Goal: Task Accomplishment & Management: Manage account settings

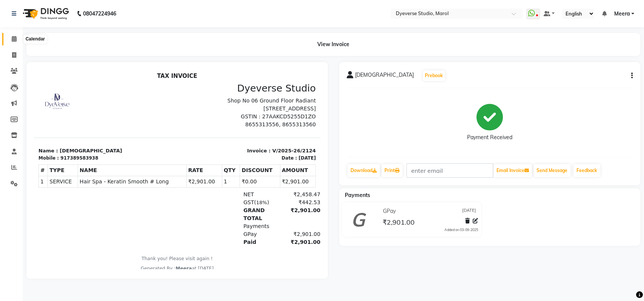
click at [13, 41] on icon at bounding box center [14, 39] width 5 height 6
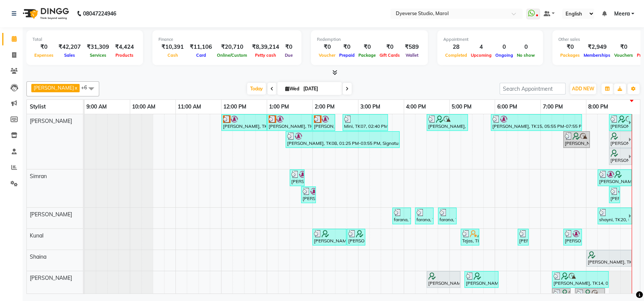
click at [625, 241] on td at bounding box center [627, 230] width 12 height 233
click at [620, 239] on td at bounding box center [614, 230] width 11 height 233
click at [601, 235] on div "[PERSON_NAME], TK02, 12:00 PM-01:00 PM, Signature - [PERSON_NAME], TK02, 01:00 …" at bounding box center [363, 230] width 556 height 233
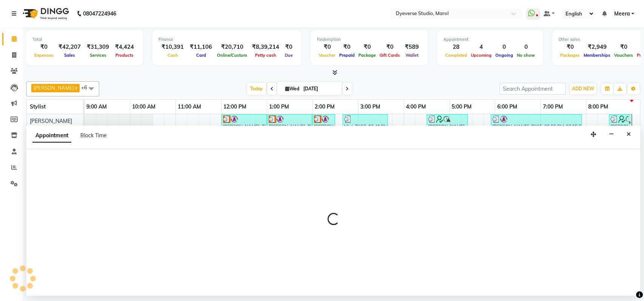
select select "48560"
select select "1215"
select select "tentative"
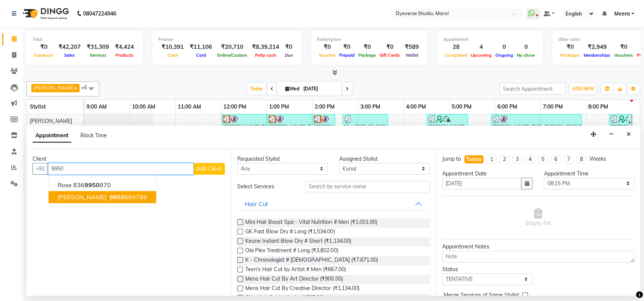
click at [109, 194] on span "9950" at bounding box center [116, 197] width 15 height 8
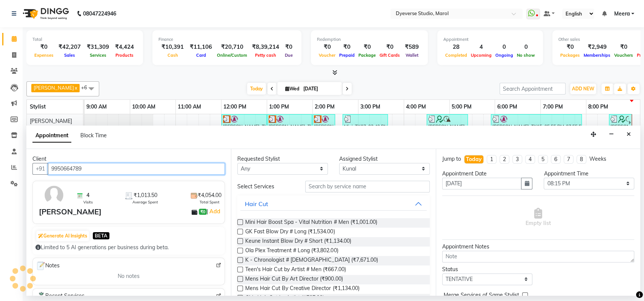
type input "9950664789"
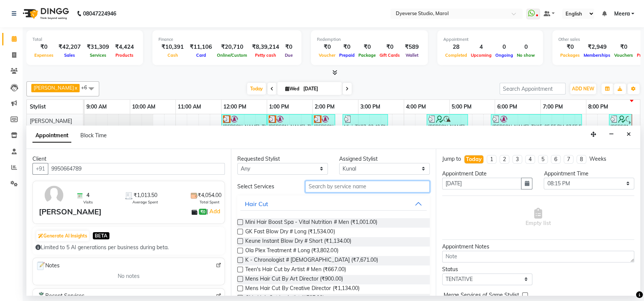
click at [317, 188] on input "text" at bounding box center [367, 186] width 125 height 12
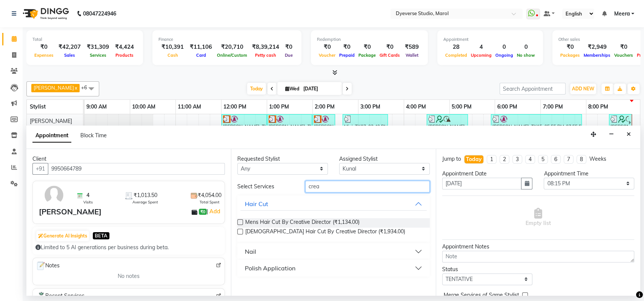
type input "crea"
click at [242, 220] on label at bounding box center [240, 222] width 6 height 6
click at [242, 220] on input "checkbox" at bounding box center [239, 222] width 5 height 5
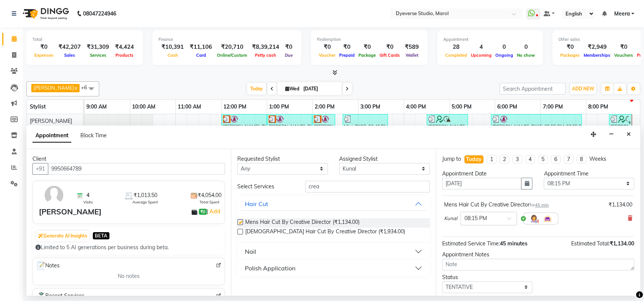
checkbox input "false"
click at [338, 187] on input "crea" at bounding box center [367, 186] width 125 height 12
type input "c"
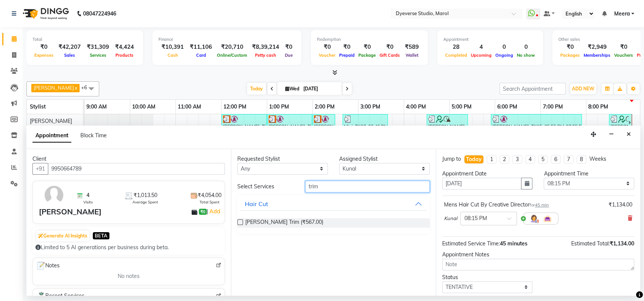
type input "trim"
click at [242, 219] on label at bounding box center [240, 222] width 6 height 6
click at [242, 220] on input "checkbox" at bounding box center [239, 222] width 5 height 5
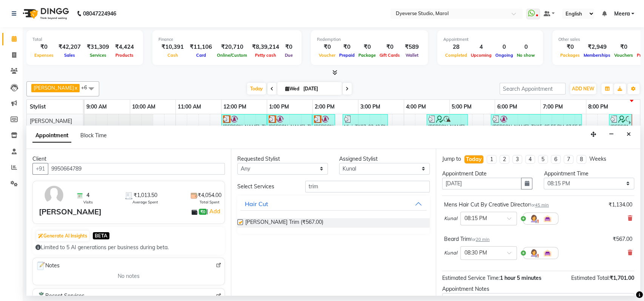
checkbox input "false"
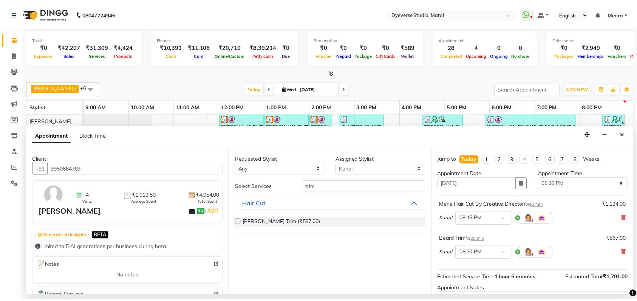
scroll to position [79, 0]
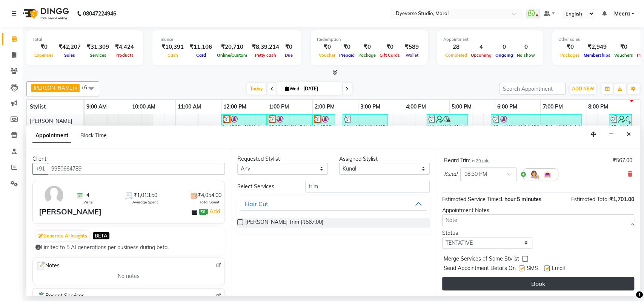
click at [501, 279] on button "Book" at bounding box center [538, 283] width 192 height 14
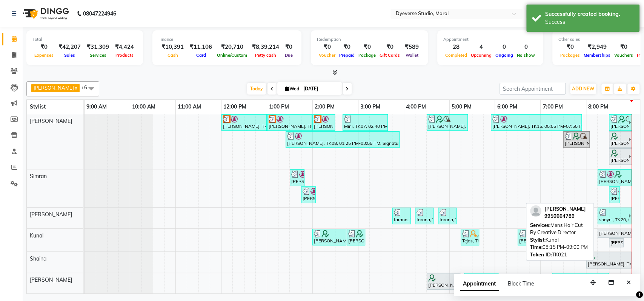
click at [608, 231] on div "[PERSON_NAME], TK21, 08:15 PM-09:00 PM, Mens Hair Cut By Creative Director" at bounding box center [615, 233] width 32 height 7
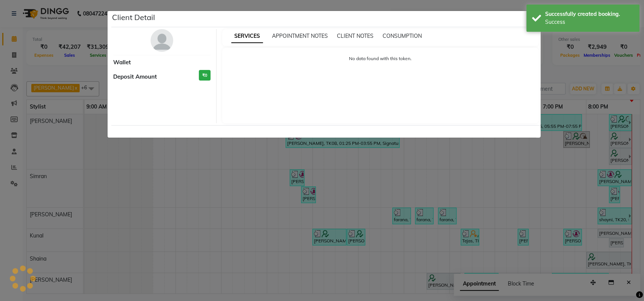
select select "7"
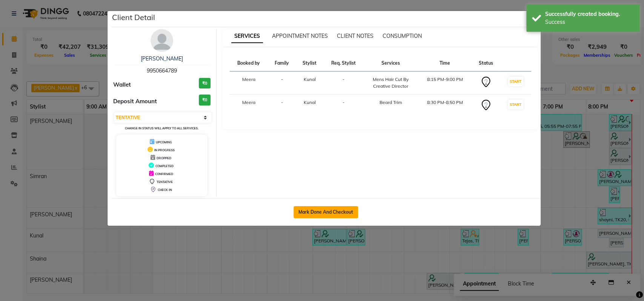
click at [345, 211] on button "Mark Done And Checkout" at bounding box center [326, 212] width 65 height 12
select select "service"
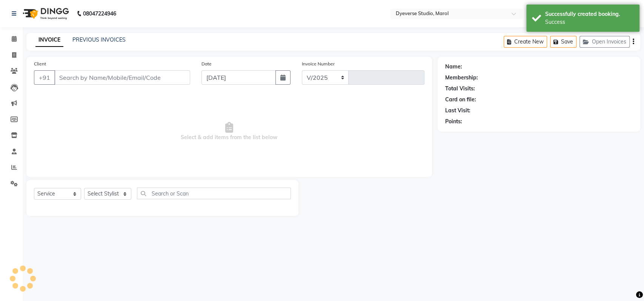
select select "6368"
type input "2125"
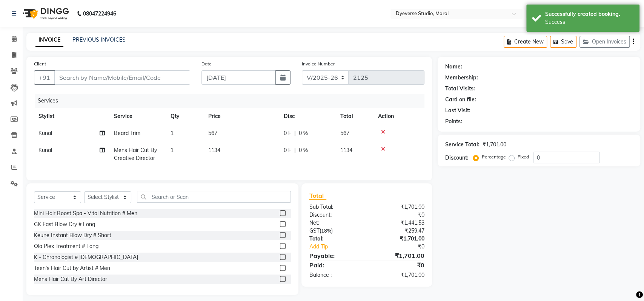
type input "9950664789"
select select "48560"
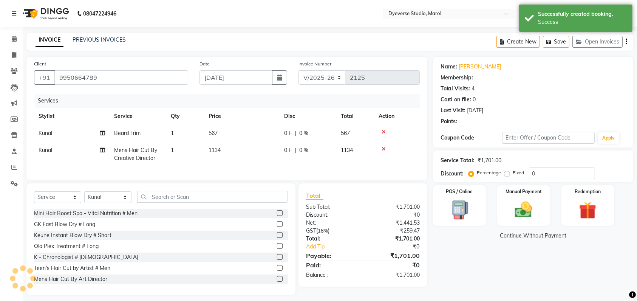
select select "1: Object"
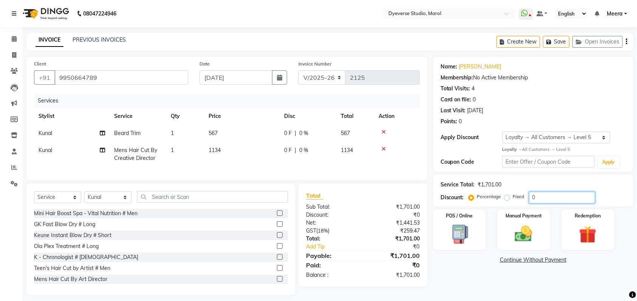
click at [544, 200] on input "0" at bounding box center [562, 197] width 66 height 12
type input "15"
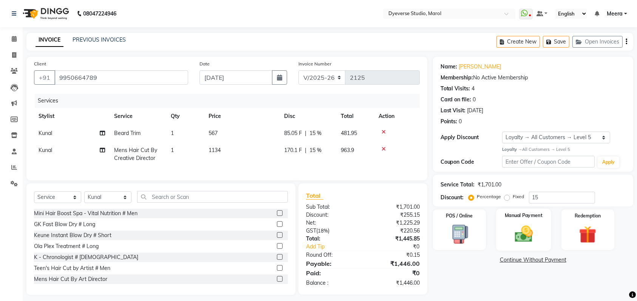
click at [529, 222] on div "Manual Payment" at bounding box center [523, 229] width 55 height 42
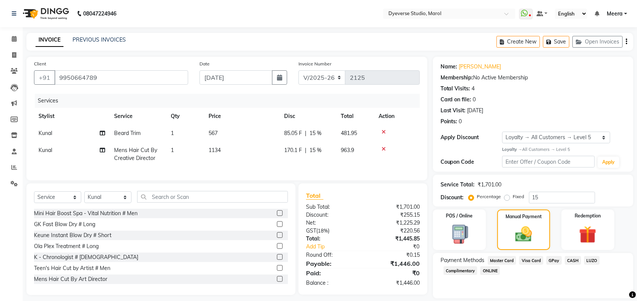
click at [556, 259] on span "GPay" at bounding box center [553, 260] width 15 height 9
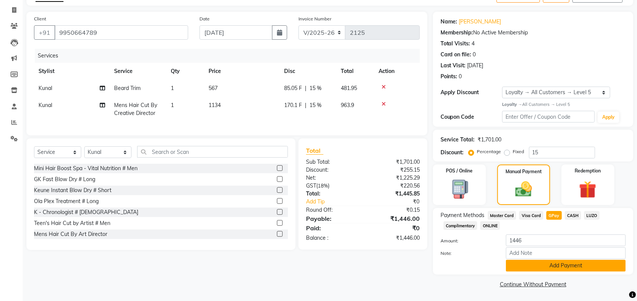
click at [608, 264] on button "Add Payment" at bounding box center [566, 265] width 120 height 12
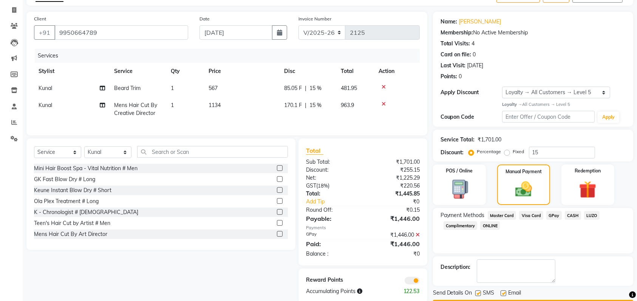
scroll to position [66, 0]
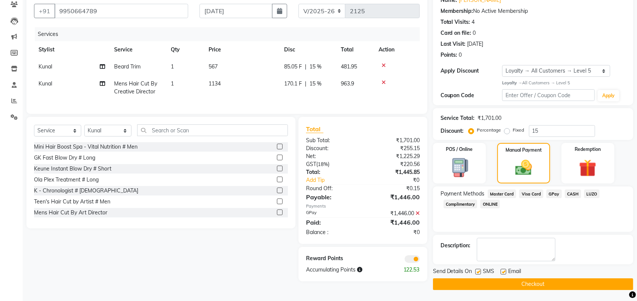
click at [588, 282] on button "Checkout" at bounding box center [533, 284] width 200 height 12
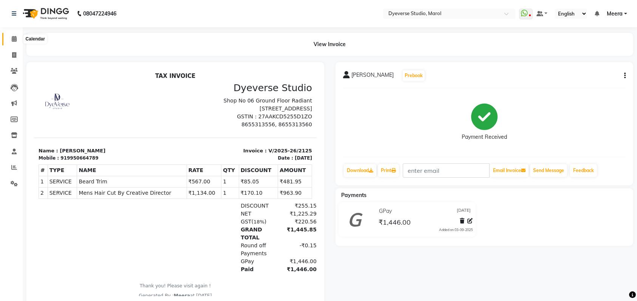
click at [13, 39] on icon at bounding box center [14, 39] width 5 height 6
